Goal: Browse casually

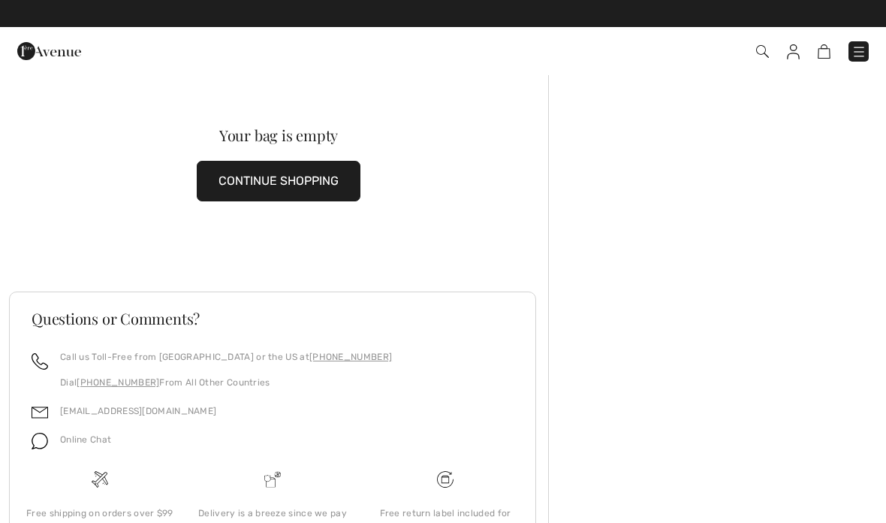
click at [863, 58] on img at bounding box center [859, 51] width 15 height 15
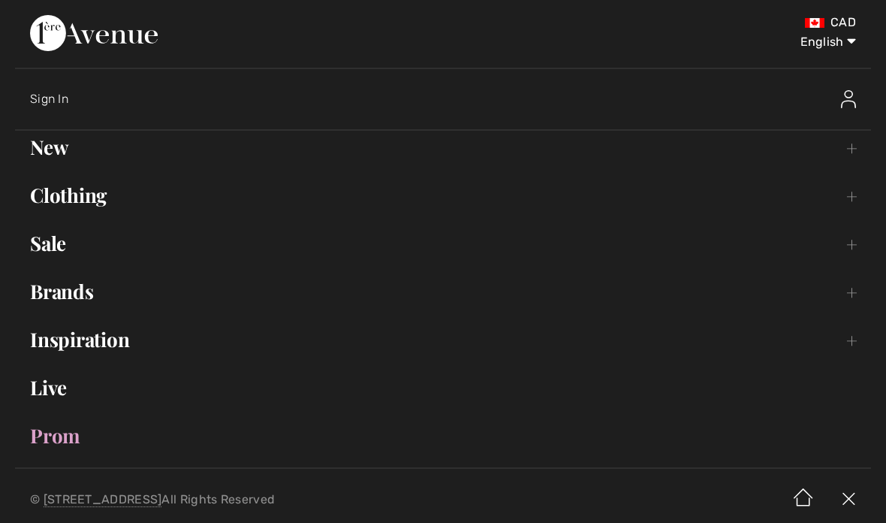
click at [855, 150] on link "New Toggle submenu" at bounding box center [443, 147] width 856 height 33
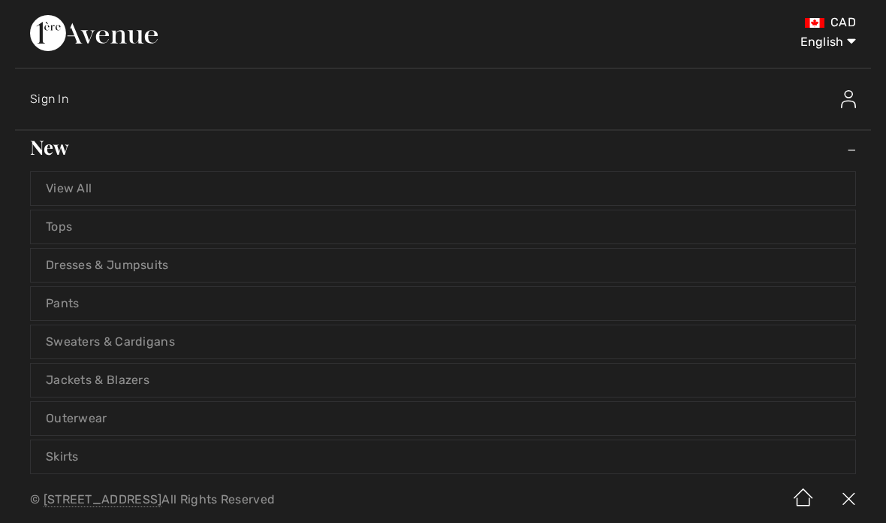
click at [71, 186] on link "View All" at bounding box center [443, 188] width 825 height 33
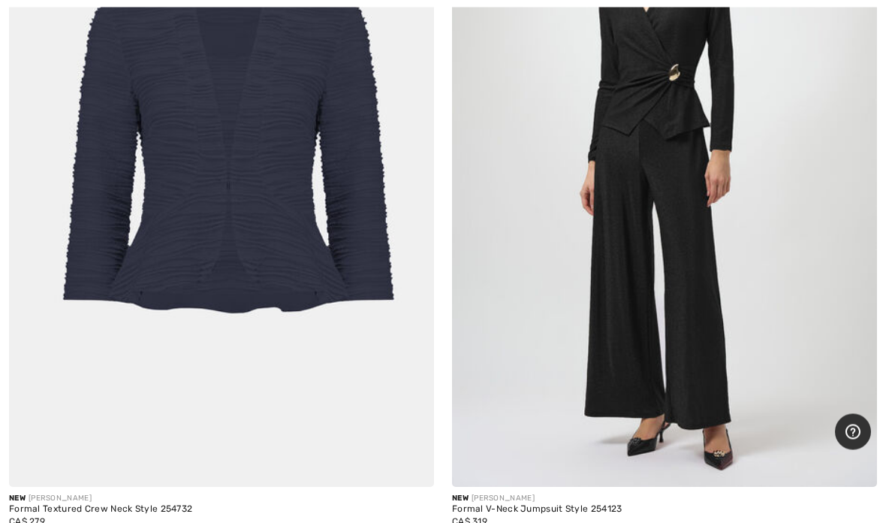
scroll to position [5457, 0]
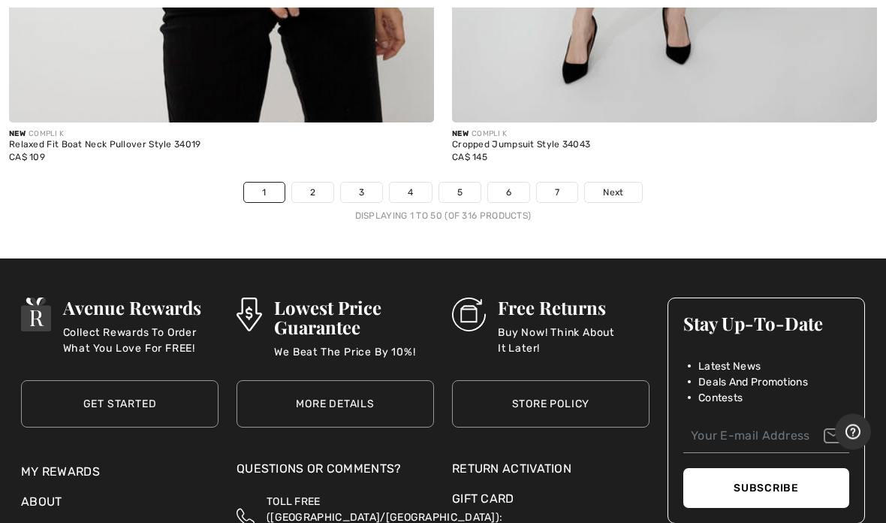
scroll to position [18382, 0]
click at [633, 183] on link "Next" at bounding box center [613, 193] width 56 height 20
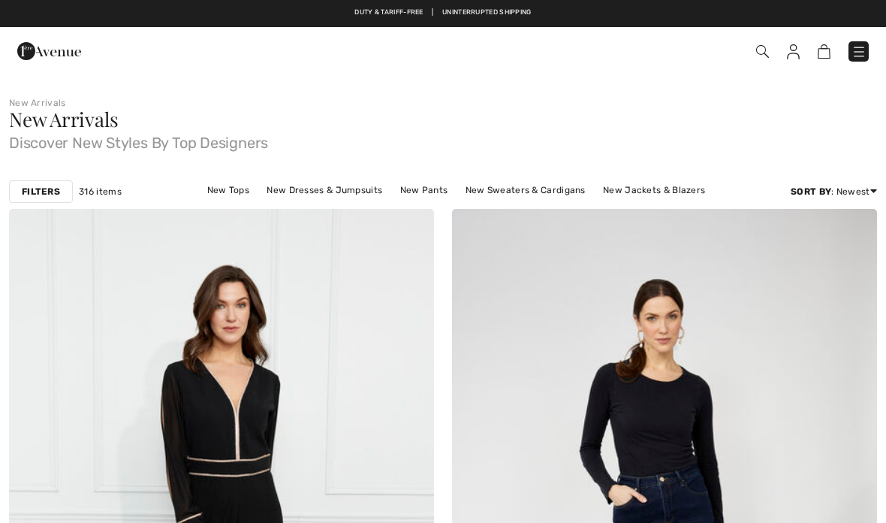
checkbox input "true"
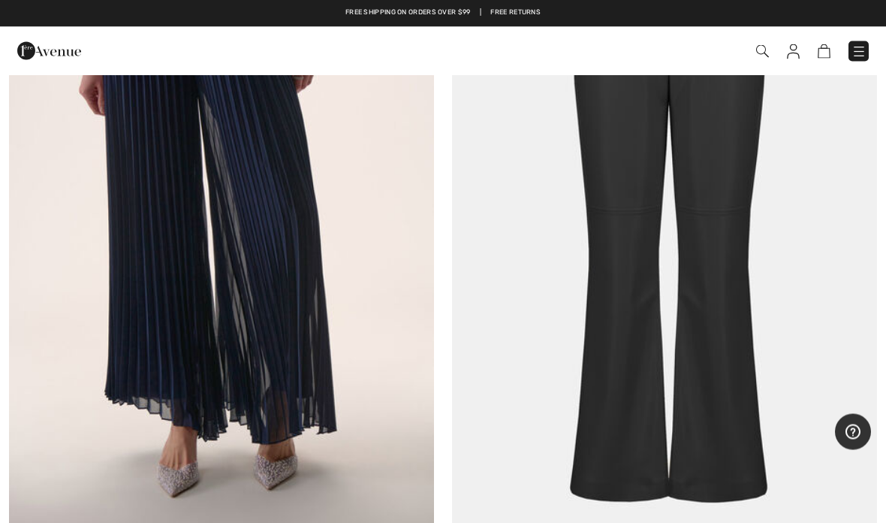
scroll to position [3136, 0]
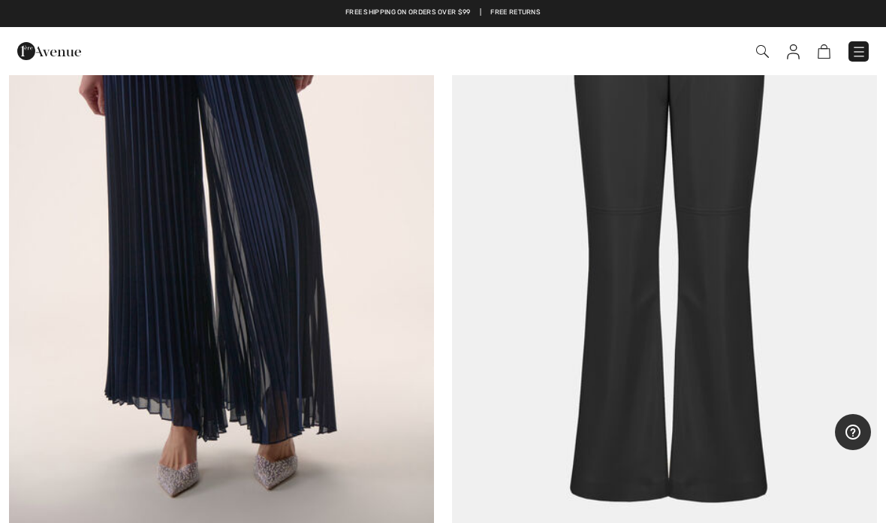
click at [62, 232] on img at bounding box center [221, 229] width 425 height 638
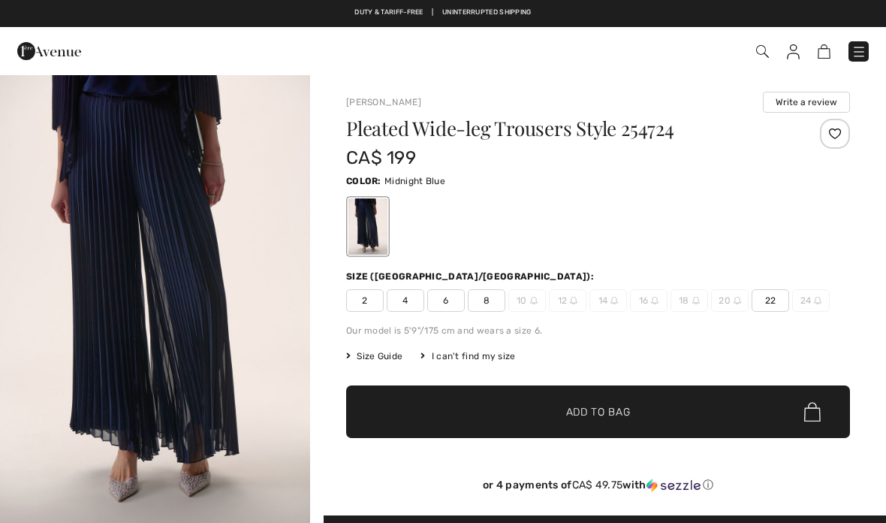
checkbox input "true"
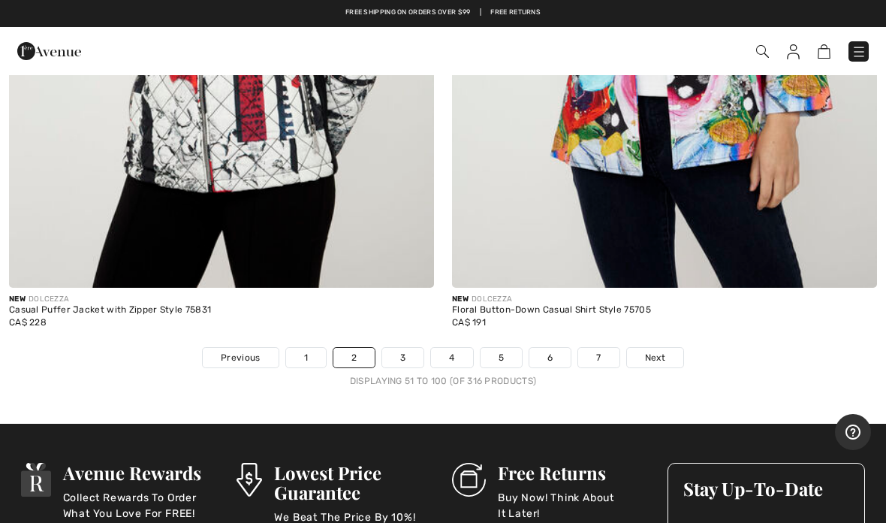
scroll to position [18294, 0]
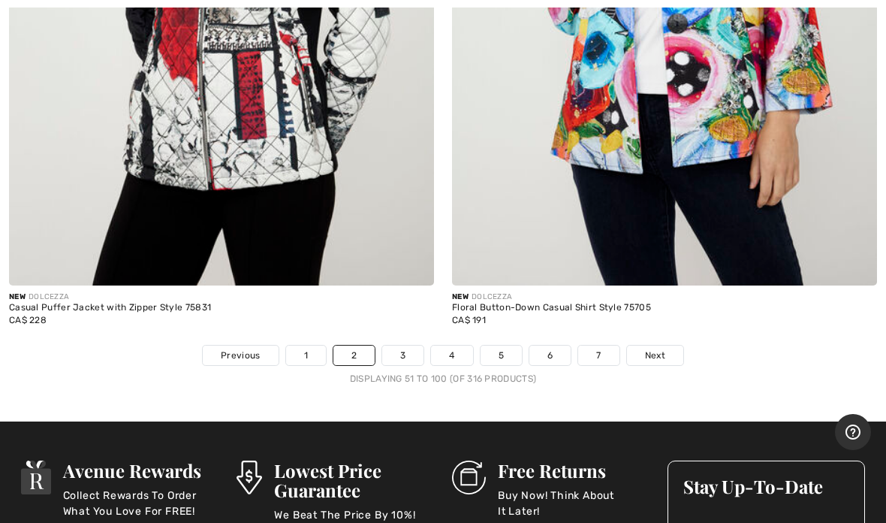
click at [673, 346] on link "Next" at bounding box center [655, 356] width 56 height 20
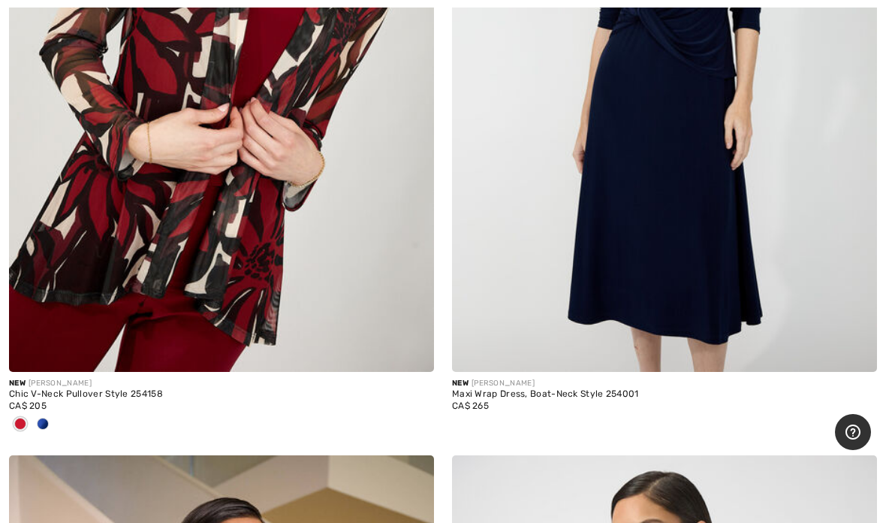
scroll to position [1871, 0]
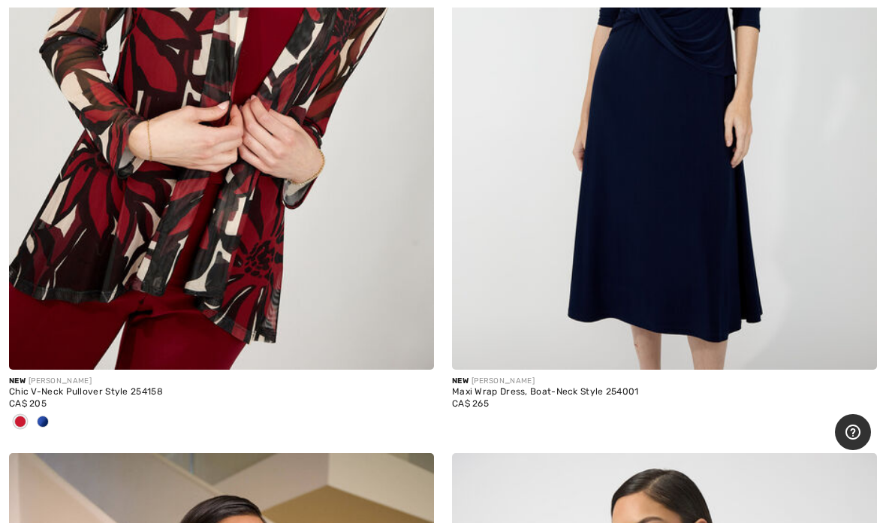
click at [691, 109] on img at bounding box center [664, 51] width 425 height 638
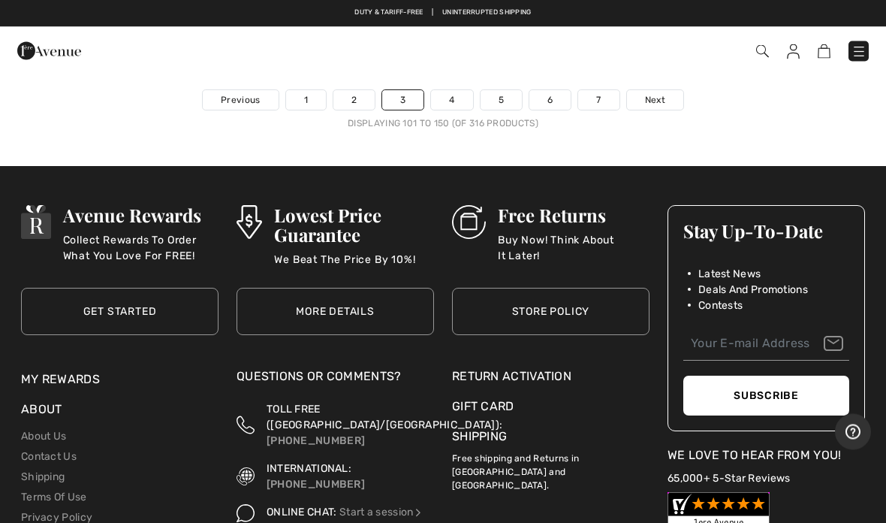
scroll to position [18371, 0]
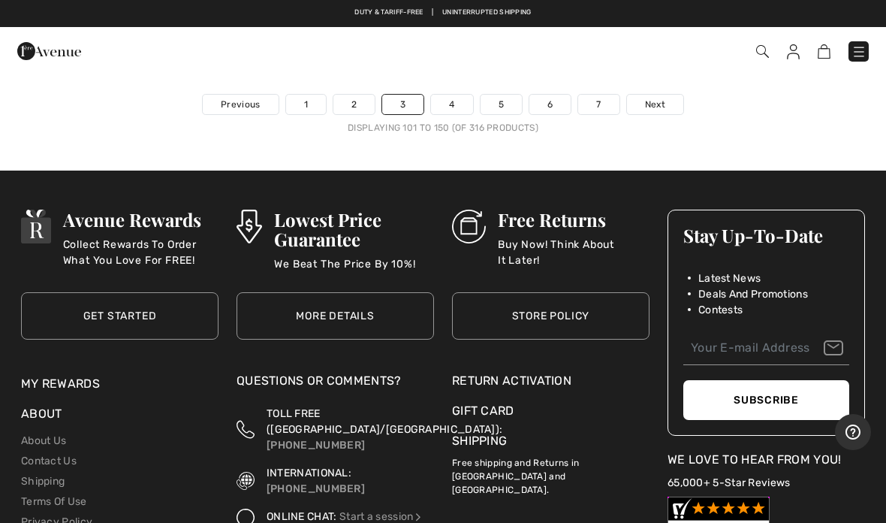
click at [669, 95] on link "Next" at bounding box center [655, 105] width 56 height 20
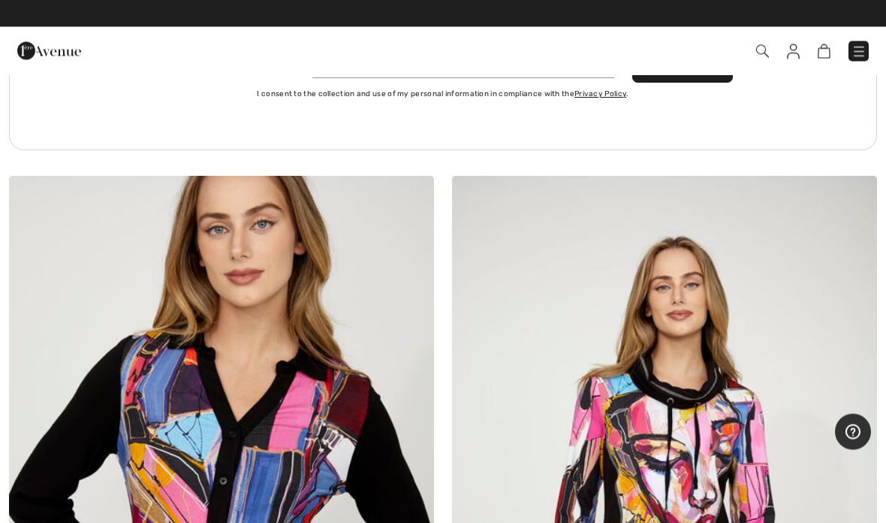
scroll to position [17382, 0]
